Goal: Find specific page/section: Find specific page/section

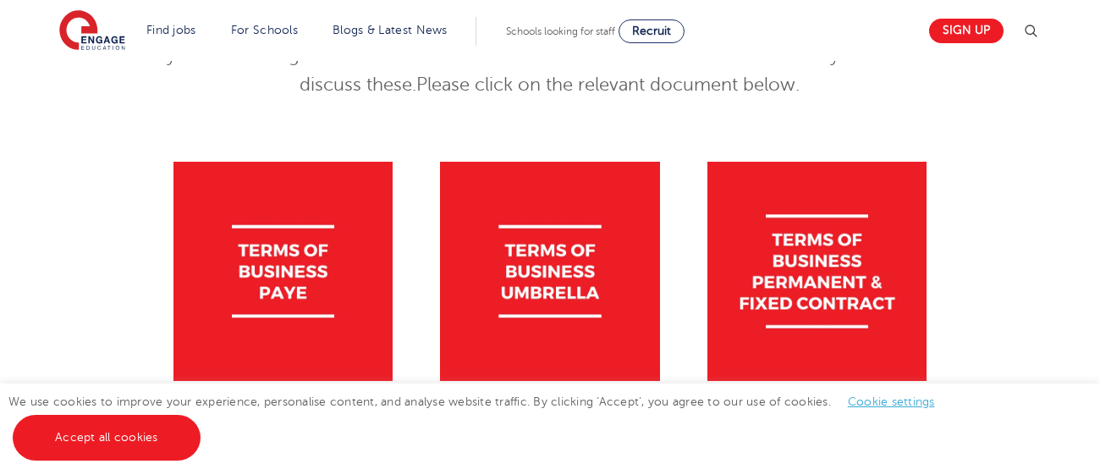
scroll to position [317, 0]
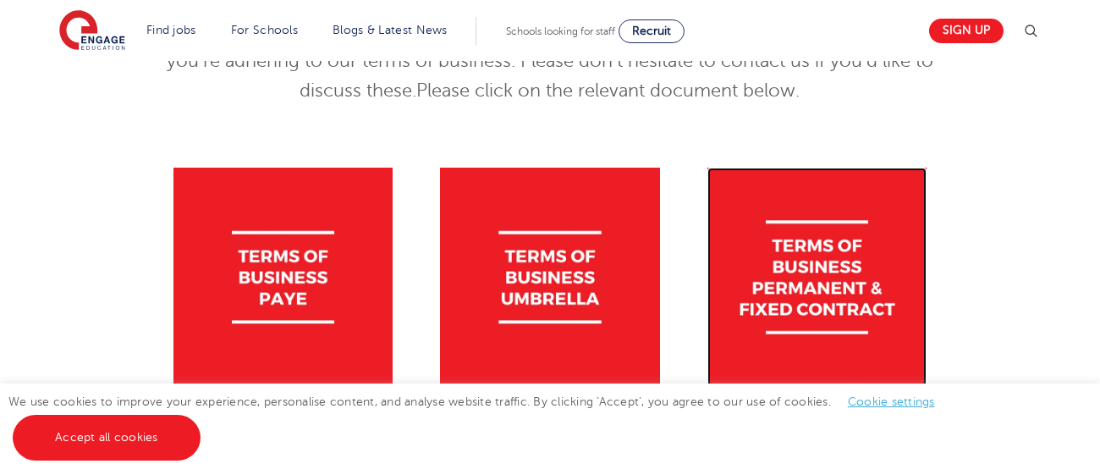
click at [860, 267] on img at bounding box center [816, 277] width 219 height 219
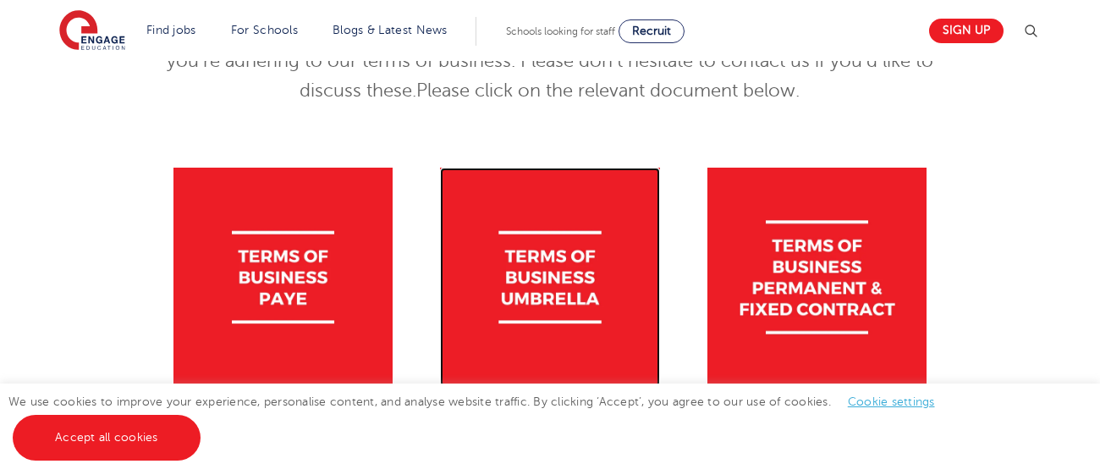
click at [529, 259] on img at bounding box center [549, 277] width 219 height 219
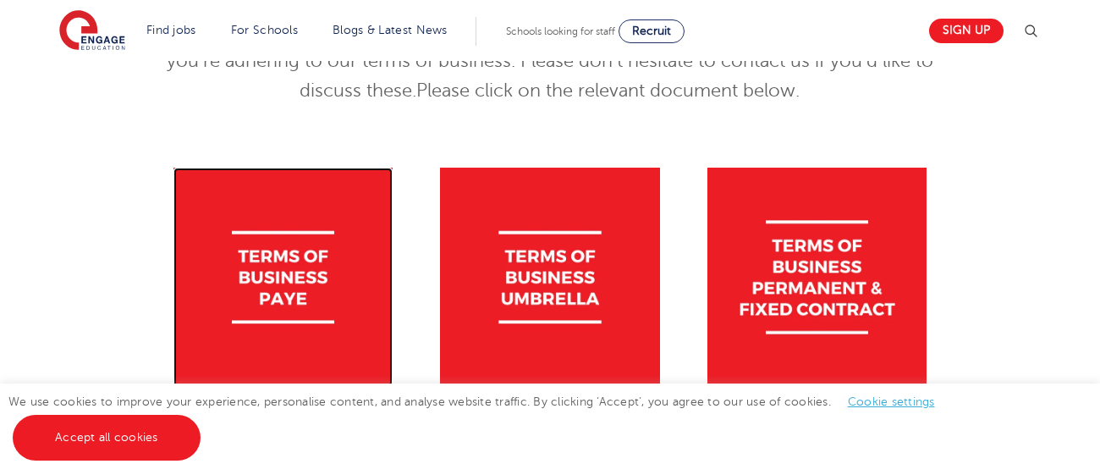
click at [267, 294] on img at bounding box center [282, 277] width 219 height 219
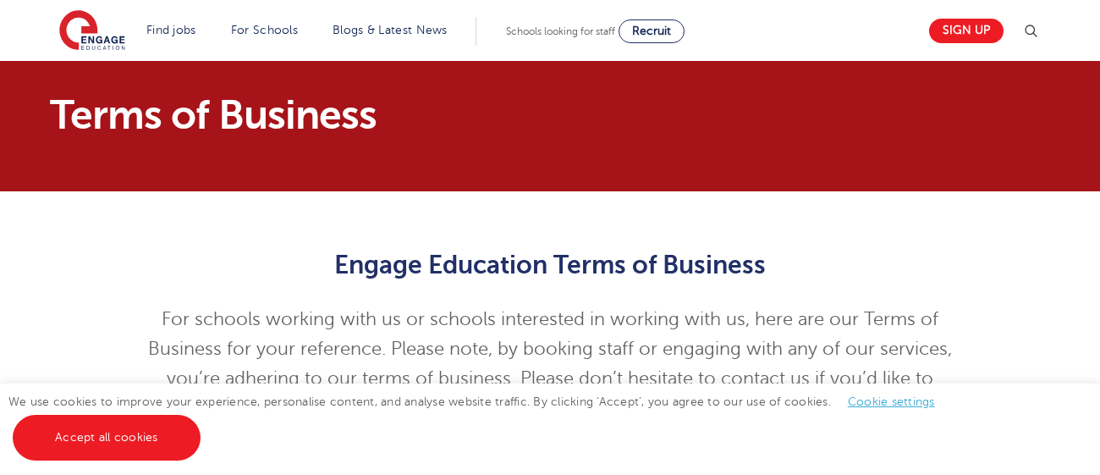
scroll to position [317, 0]
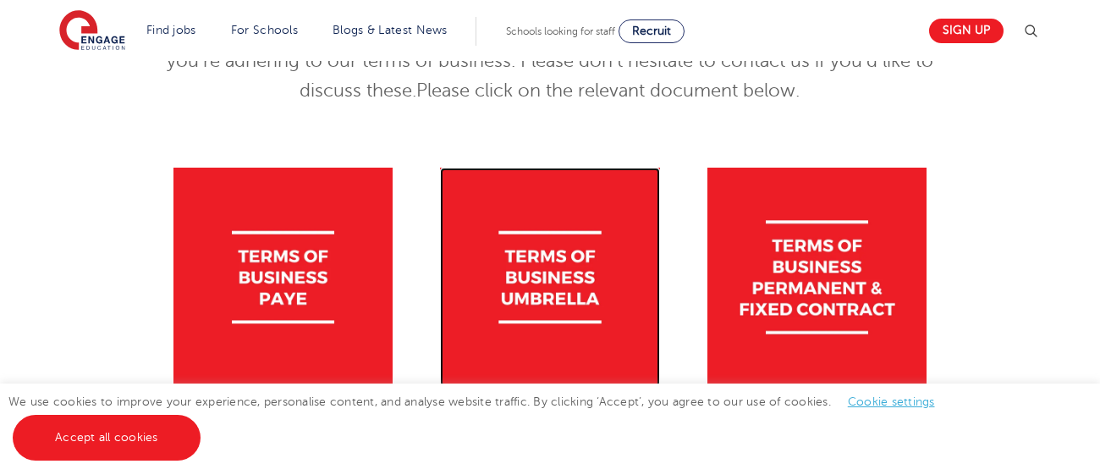
click at [579, 282] on img at bounding box center [549, 277] width 219 height 219
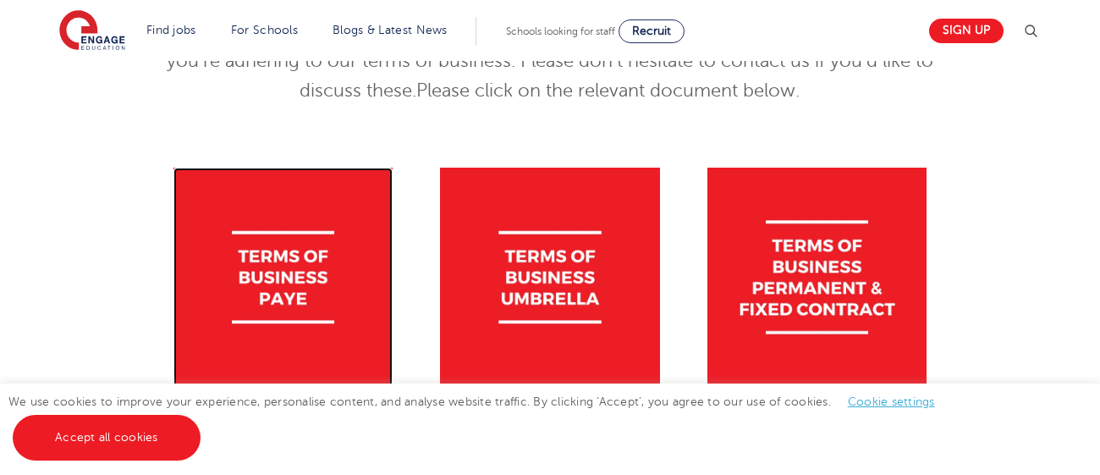
click at [266, 292] on img at bounding box center [282, 277] width 219 height 219
